Goal: Task Accomplishment & Management: Complete application form

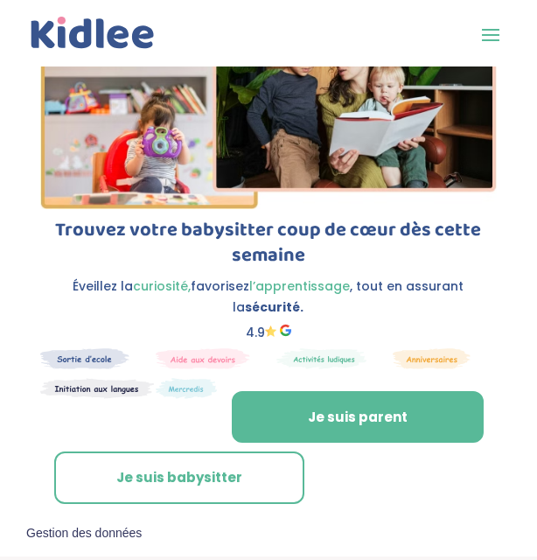
scroll to position [115, 0]
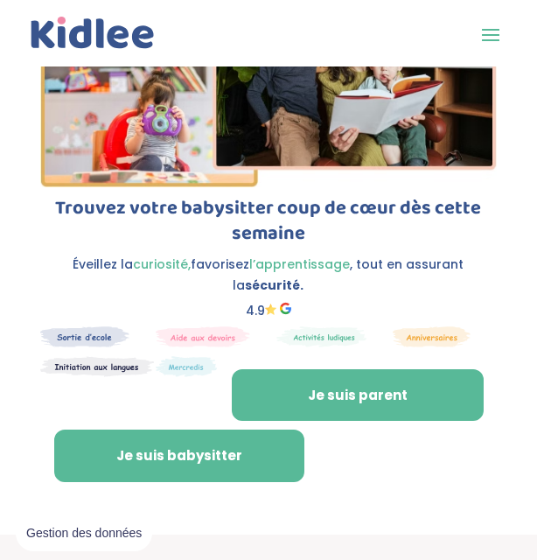
click at [210, 429] on link "Je suis babysitter" at bounding box center [179, 455] width 250 height 52
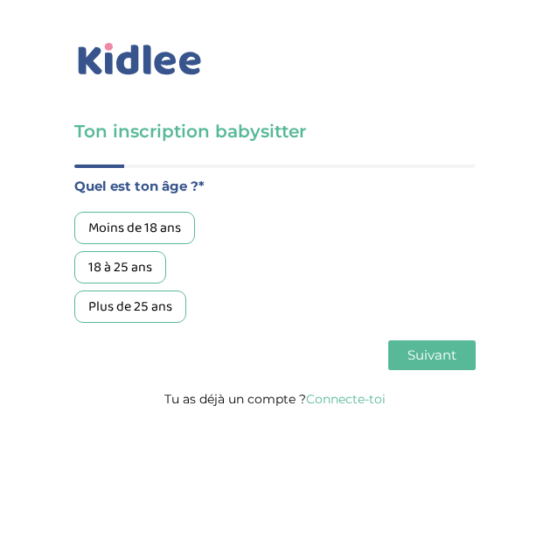
click at [110, 273] on div "18 à 25 ans" at bounding box center [120, 267] width 92 height 32
click at [106, 257] on div "18 à 25 ans" at bounding box center [120, 267] width 92 height 32
click at [106, 258] on div "18 à 25 ans" at bounding box center [120, 267] width 92 height 32
click at [346, 393] on link "Connecte-toi" at bounding box center [346, 399] width 80 height 16
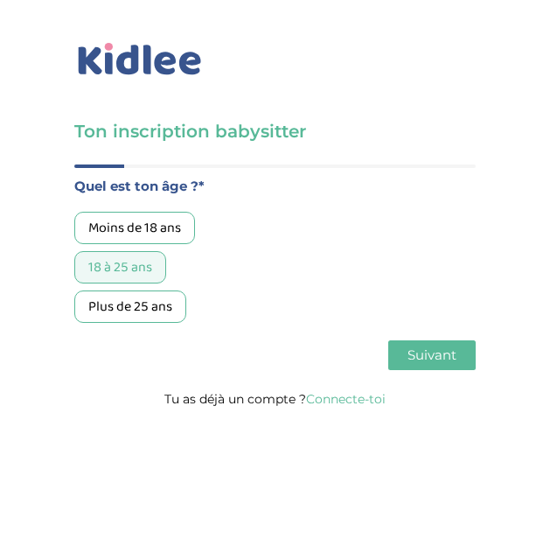
click at [351, 405] on link "Connecte-toi" at bounding box center [346, 399] width 80 height 16
click at [351, 400] on link "Connecte-toi" at bounding box center [346, 399] width 80 height 16
click at [363, 396] on link "Connecte-toi" at bounding box center [346, 399] width 80 height 16
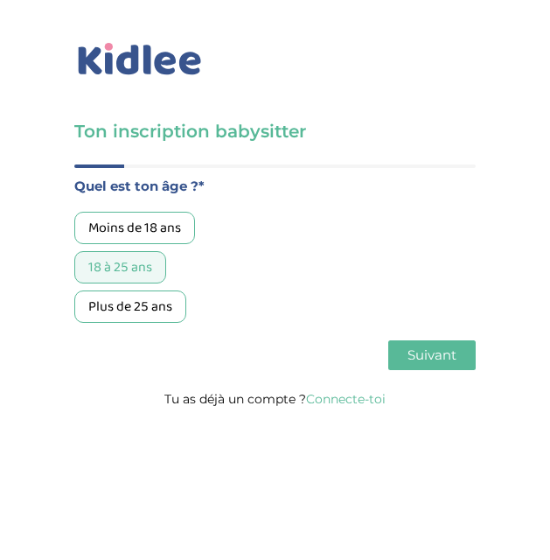
click at [363, 396] on link "Connecte-toi" at bounding box center [346, 399] width 80 height 16
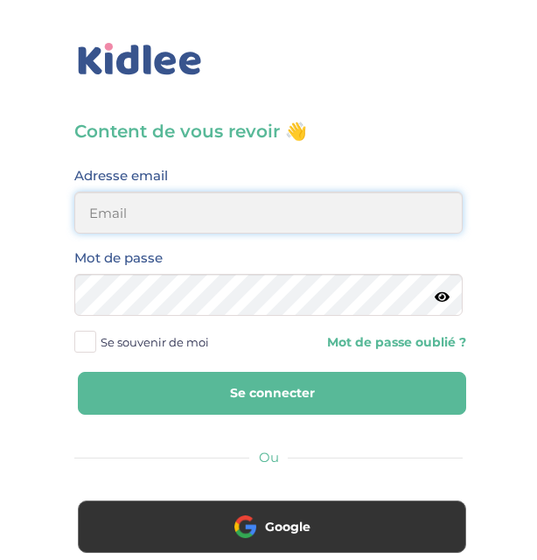
type input "[EMAIL_ADDRESS][DOMAIN_NAME]"
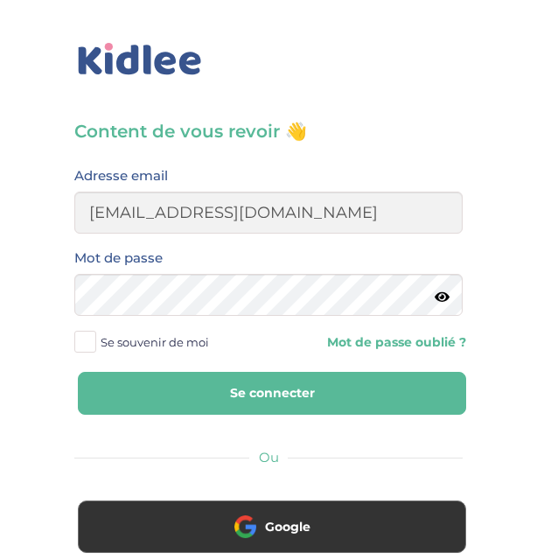
click at [287, 395] on button "Se connecter" at bounding box center [272, 393] width 388 height 43
click at [301, 380] on button "Se connecter" at bounding box center [272, 393] width 388 height 43
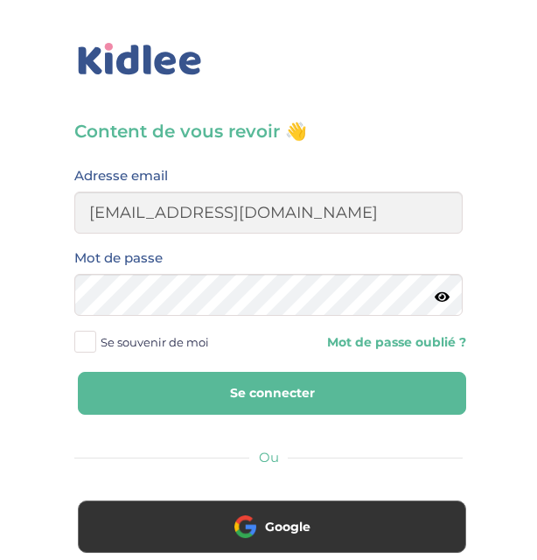
click at [301, 380] on button "Se connecter" at bounding box center [272, 393] width 388 height 43
click at [300, 393] on button "Se connecter" at bounding box center [272, 393] width 388 height 43
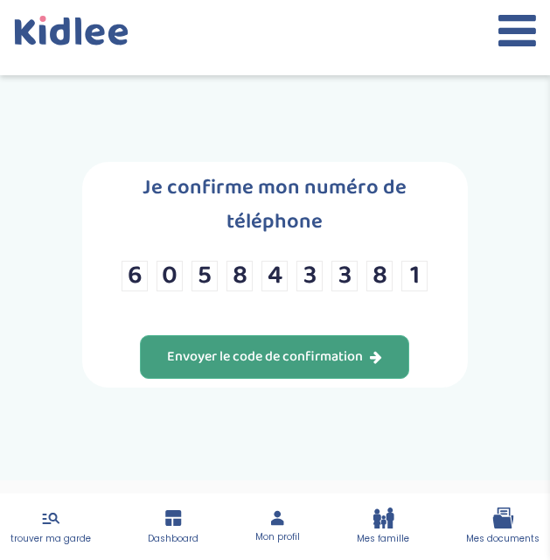
click at [296, 347] on div "Envoyer le code de confirmation" at bounding box center [274, 357] width 215 height 20
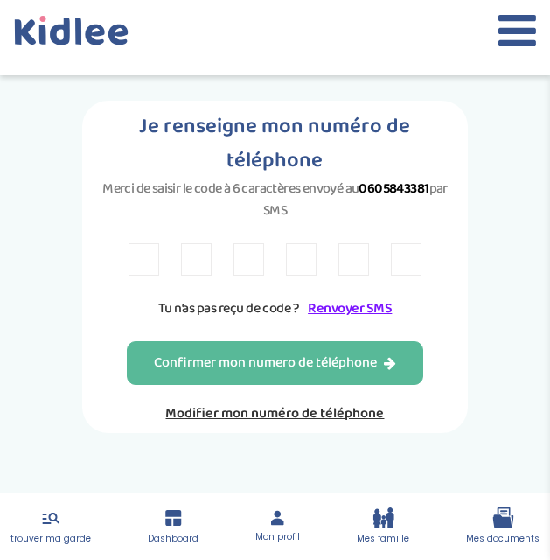
click at [139, 243] on input "text" at bounding box center [144, 259] width 31 height 32
type input "3"
type input "D"
type input "E"
type input "D"
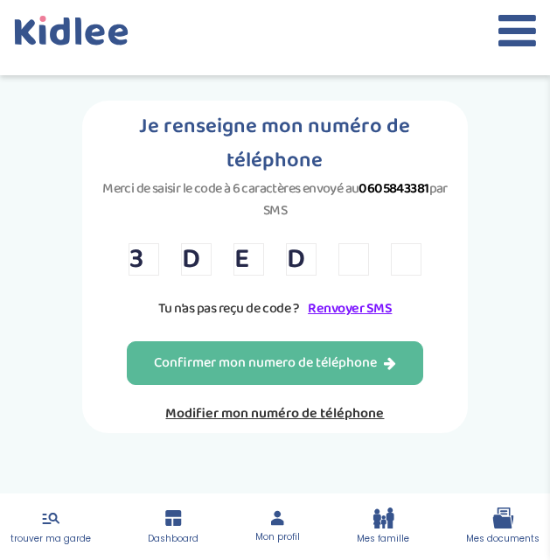
type input "N"
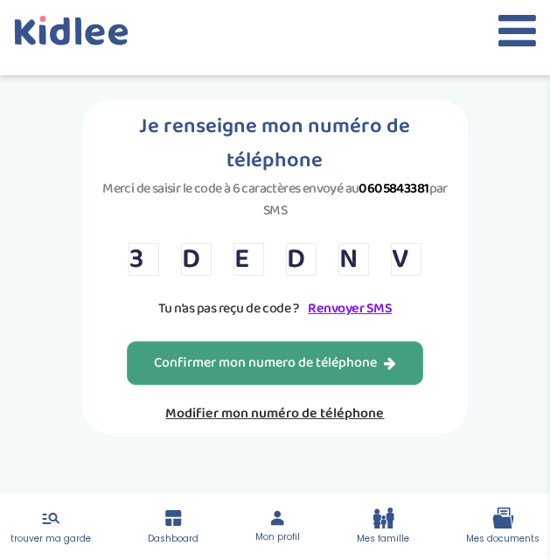
type input "V"
click at [249, 353] on div "Confirmer mon numero de téléphone" at bounding box center [275, 363] width 242 height 20
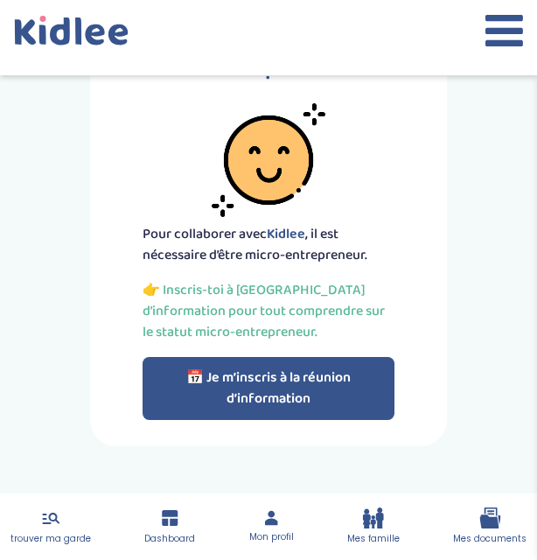
scroll to position [100, 0]
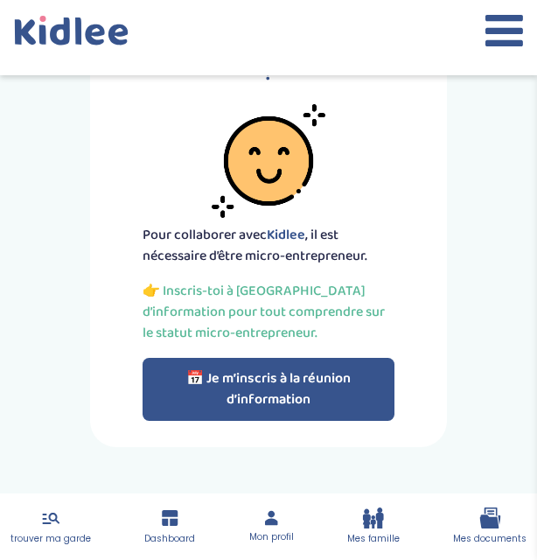
click at [501, 33] on icon at bounding box center [504, 31] width 38 height 44
click at [497, 51] on icon at bounding box center [504, 31] width 38 height 44
click at [499, 31] on icon at bounding box center [504, 31] width 38 height 44
click at [500, 24] on icon at bounding box center [504, 31] width 38 height 44
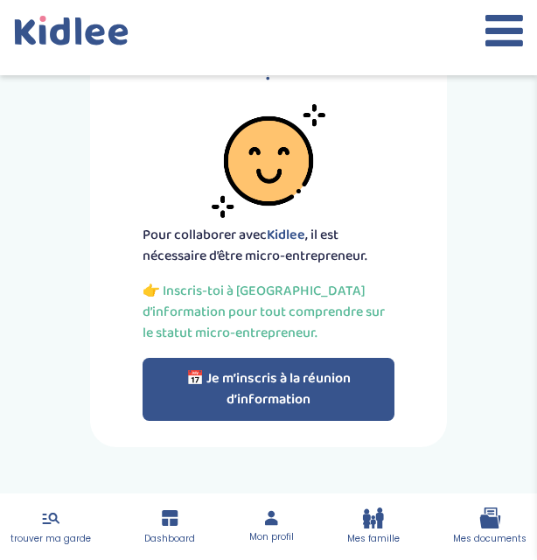
click at [500, 24] on icon at bounding box center [504, 31] width 38 height 44
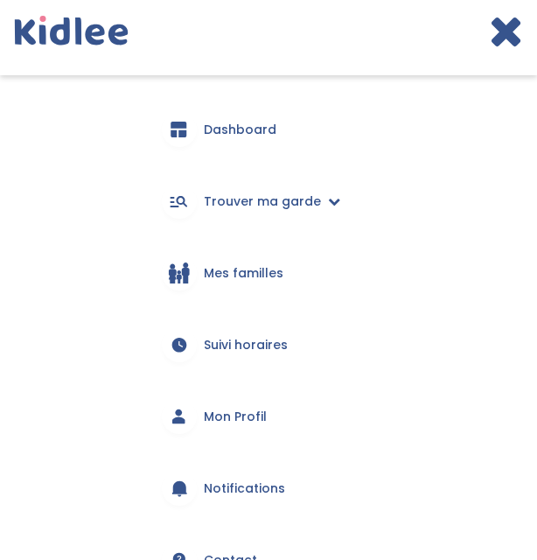
click at [56, 516] on div "trouver ma garde Dashboard Mon profil Mes famille Mes documents Dashboard Trouv…" at bounding box center [268, 290] width 537 height 604
click at [270, 201] on span "Trouver ma garde" at bounding box center [262, 201] width 117 height 18
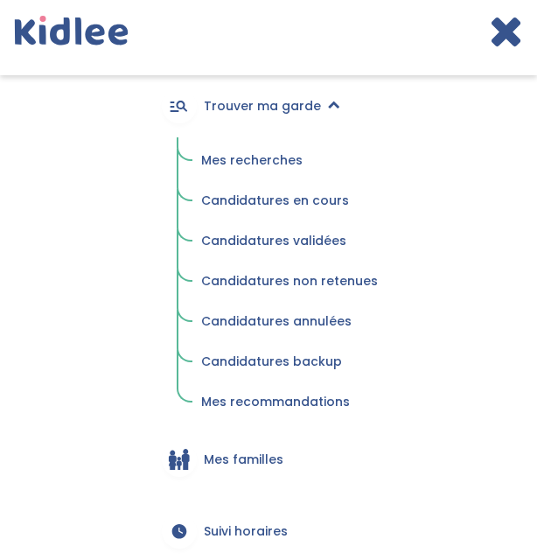
scroll to position [97, 0]
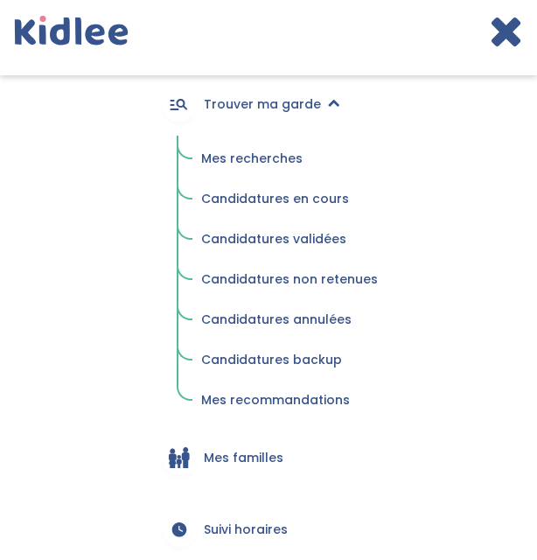
click at [500, 42] on icon at bounding box center [506, 31] width 34 height 44
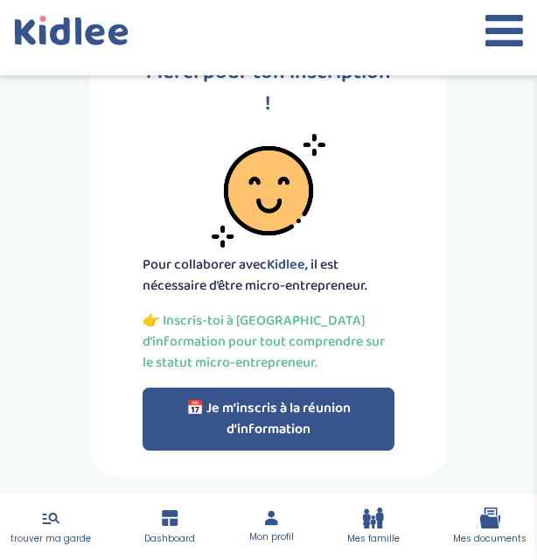
scroll to position [73, 0]
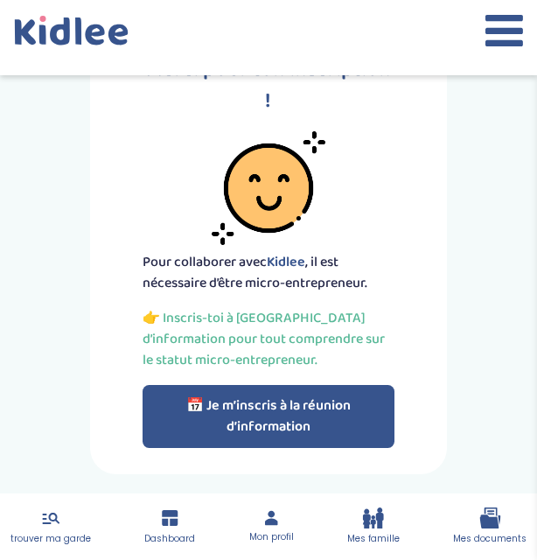
click at [174, 523] on icon at bounding box center [170, 518] width 16 height 16
